Goal: Transaction & Acquisition: Subscribe to service/newsletter

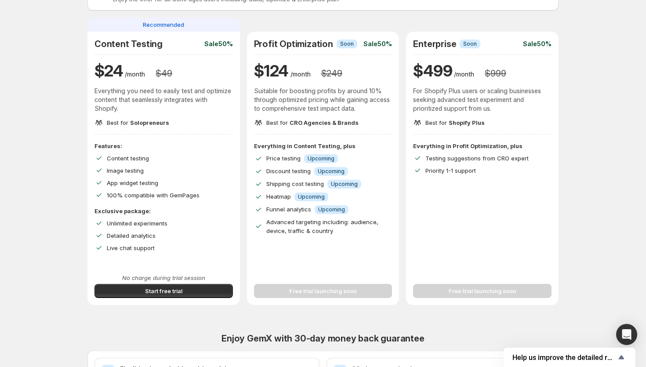
scroll to position [65, 0]
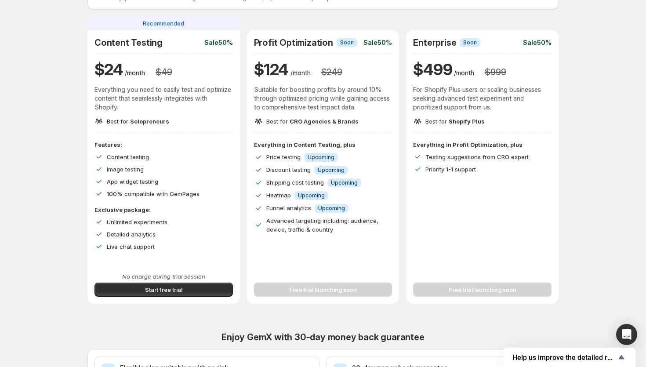
click at [135, 154] on span "Content testing" at bounding box center [128, 156] width 42 height 7
click at [123, 182] on span "App widget testing" at bounding box center [132, 181] width 51 height 7
click at [126, 287] on button "Start free trial" at bounding box center [164, 290] width 138 height 14
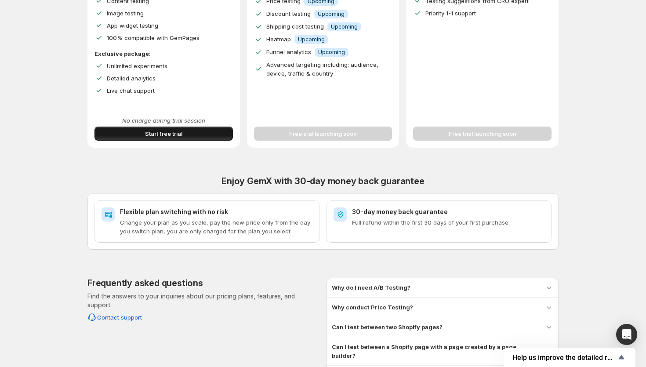
scroll to position [0, 0]
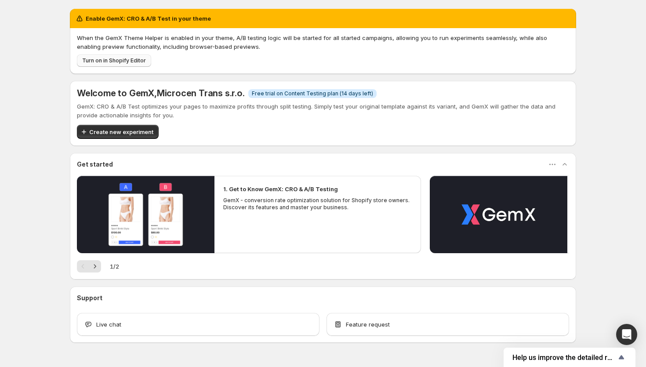
click at [128, 59] on span "Turn on in Shopify Editor" at bounding box center [114, 60] width 64 height 7
